Goal: Register for event/course

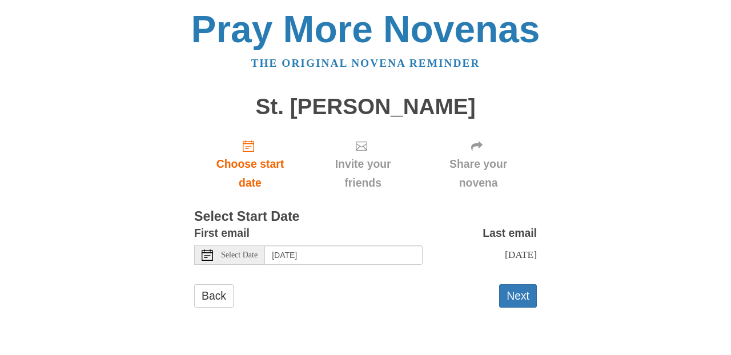
click at [208, 255] on icon at bounding box center [206, 254] width 11 height 11
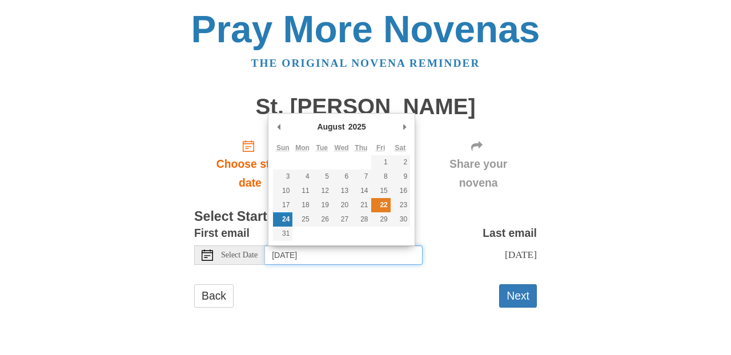
type input "[DATE]"
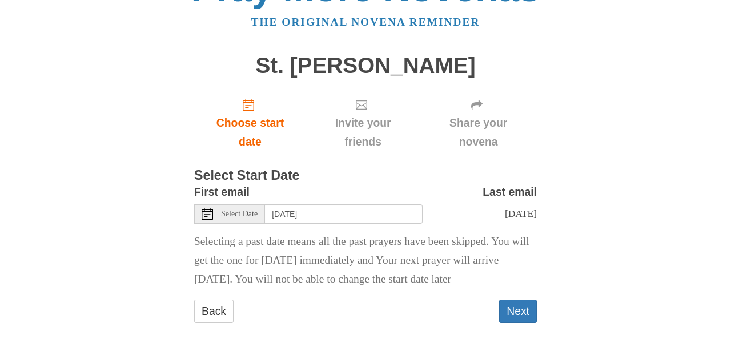
scroll to position [42, 0]
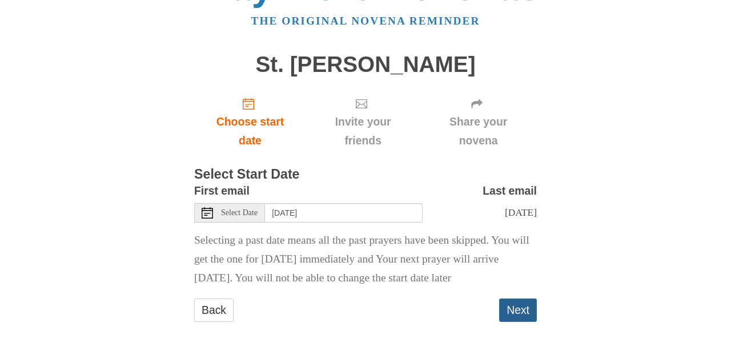
click at [517, 312] on button "Next" at bounding box center [518, 309] width 38 height 23
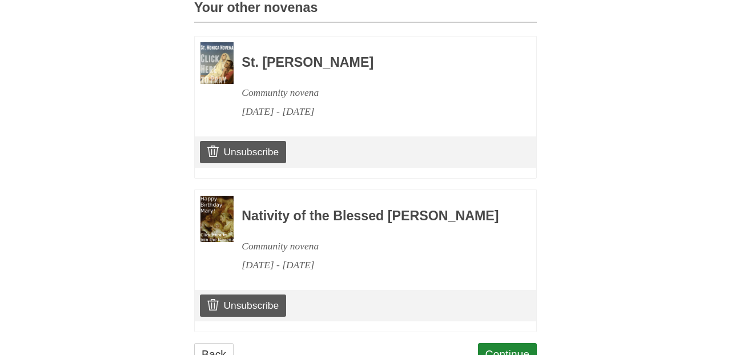
scroll to position [554, 0]
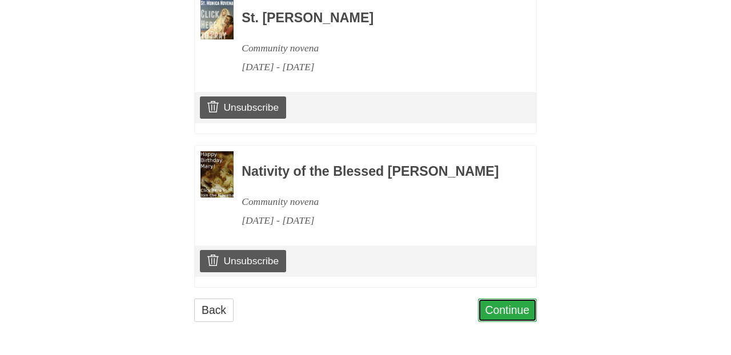
click at [503, 322] on link "Continue" at bounding box center [507, 309] width 59 height 23
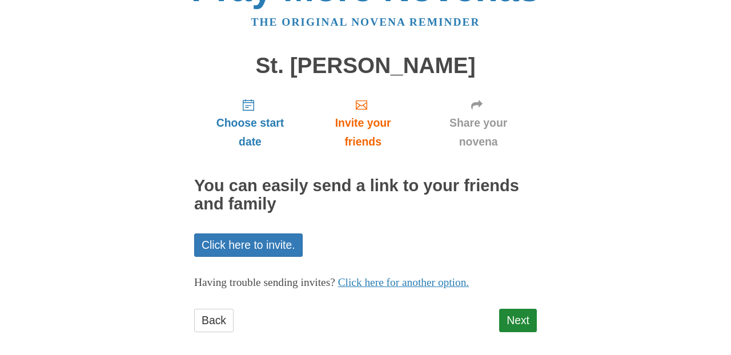
scroll to position [51, 0]
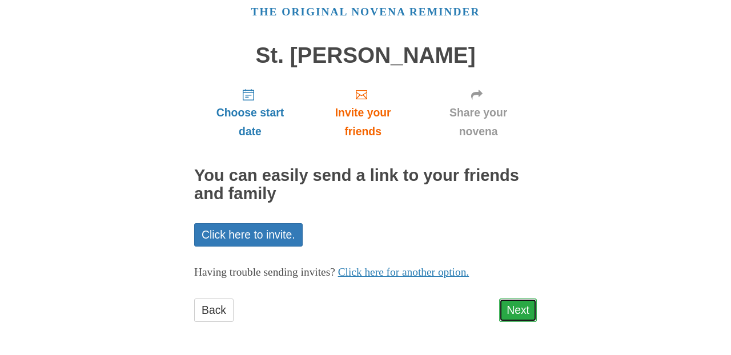
click at [519, 312] on link "Next" at bounding box center [518, 309] width 38 height 23
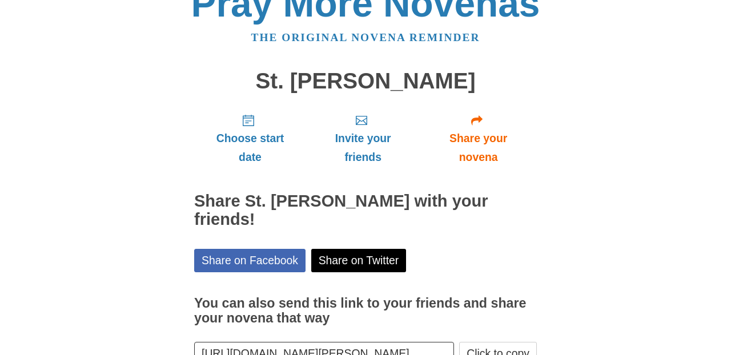
scroll to position [85, 0]
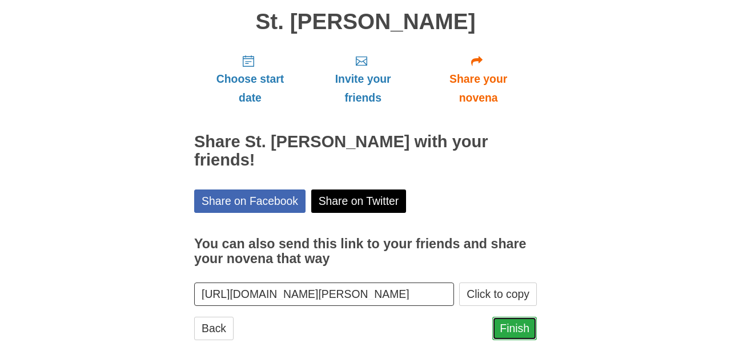
click at [512, 317] on link "Finish" at bounding box center [514, 328] width 45 height 23
